Goal: Entertainment & Leisure: Consume media (video, audio)

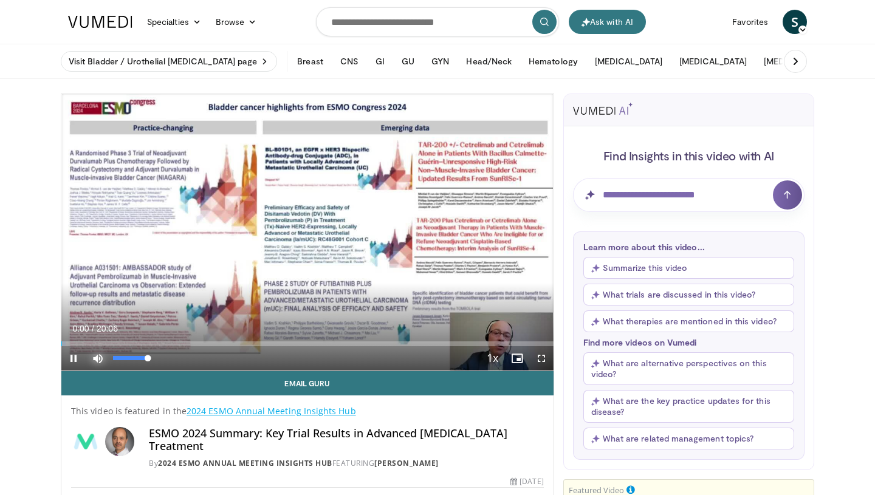
click at [99, 358] on span "Video Player" at bounding box center [98, 358] width 24 height 24
click at [541, 359] on span "Video Player" at bounding box center [541, 358] width 24 height 24
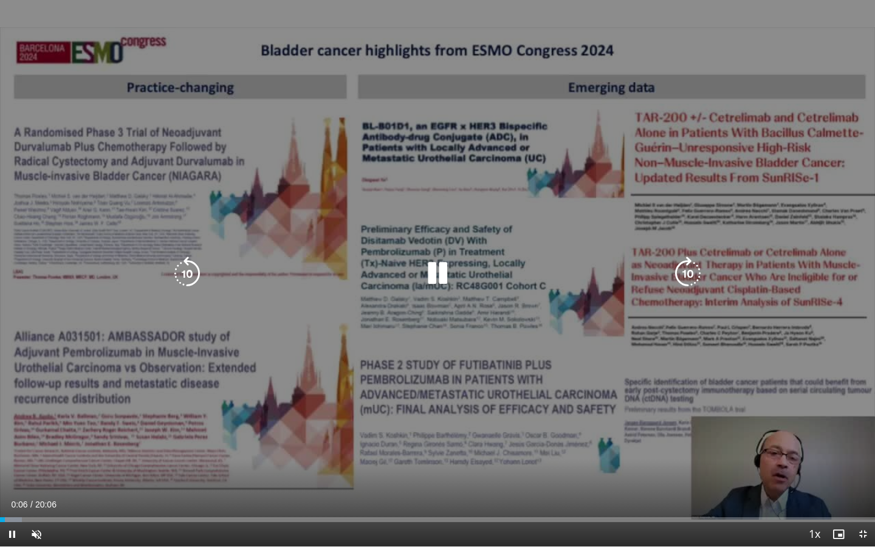
click at [431, 282] on icon "Video Player" at bounding box center [437, 273] width 34 height 34
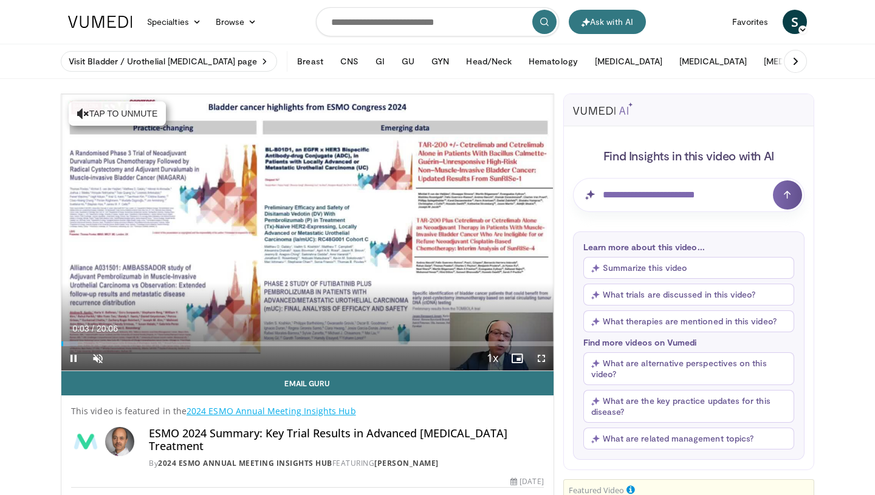
click at [541, 362] on span "Video Player" at bounding box center [541, 358] width 24 height 24
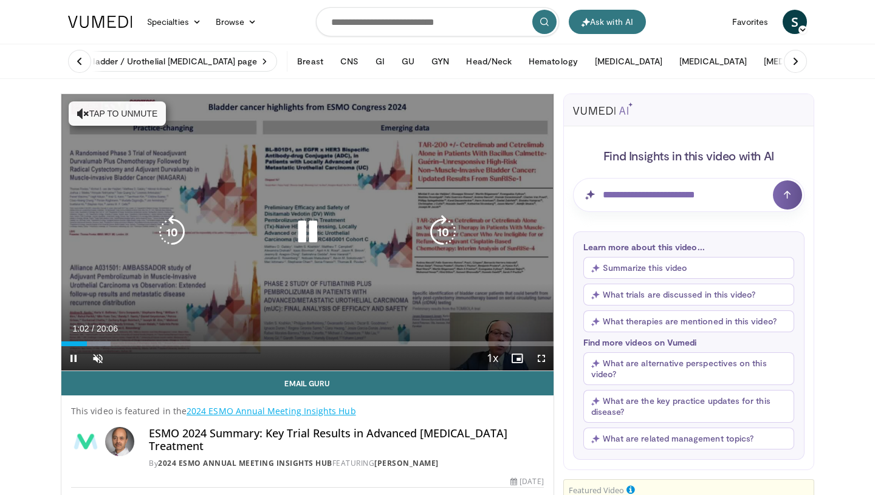
click at [90, 112] on button "Tap to unmute" at bounding box center [117, 113] width 97 height 24
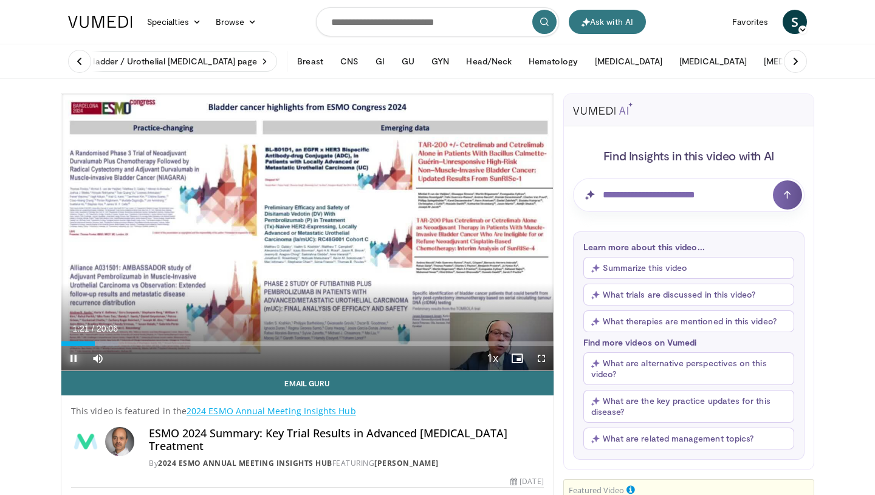
click at [69, 360] on span "Video Player" at bounding box center [73, 358] width 24 height 24
